Goal: Task Accomplishment & Management: Manage account settings

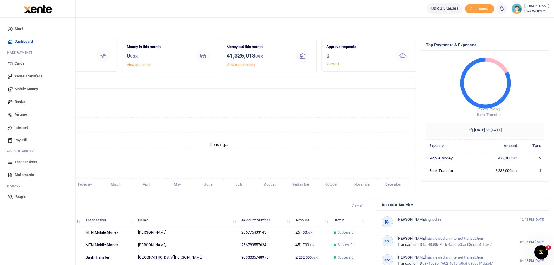
click at [27, 162] on span "Transactions" at bounding box center [26, 162] width 22 height 6
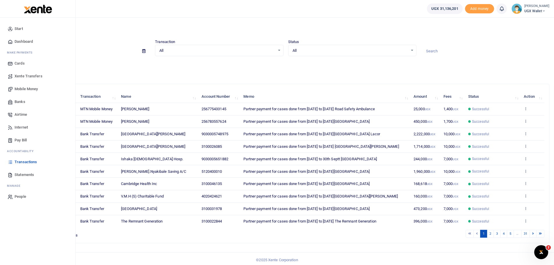
click at [28, 175] on span "Statements" at bounding box center [24, 175] width 19 height 6
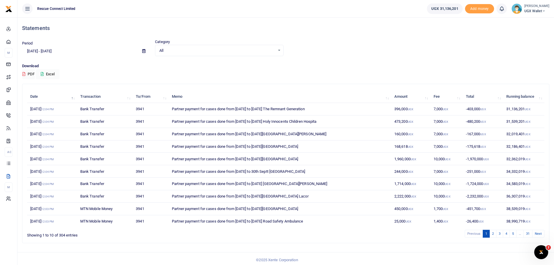
click at [143, 51] on icon at bounding box center [143, 51] width 3 height 4
click at [42, 123] on li "Custom Range" at bounding box center [42, 125] width 41 height 9
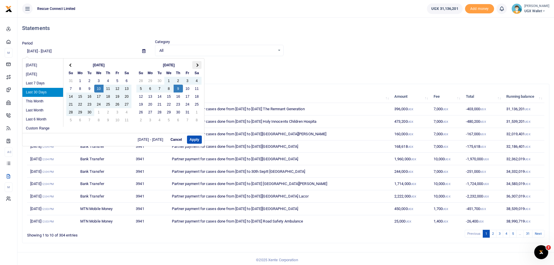
click at [197, 65] on span at bounding box center [196, 64] width 3 height 3
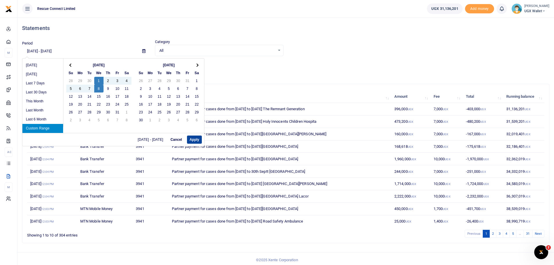
click at [195, 140] on button "Apply" at bounding box center [194, 139] width 15 height 8
type input "10/01/2025 - 10/08/2025"
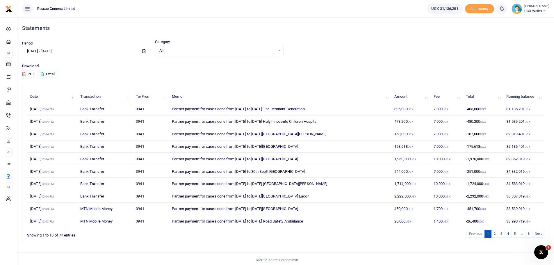
click at [54, 76] on button "Excel" at bounding box center [48, 74] width 24 height 10
